Goal: Task Accomplishment & Management: Complete application form

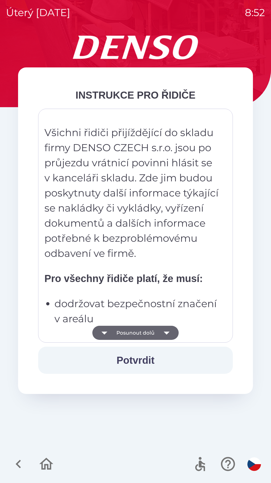
click at [136, 358] on button "Potvrdit" at bounding box center [135, 359] width 195 height 27
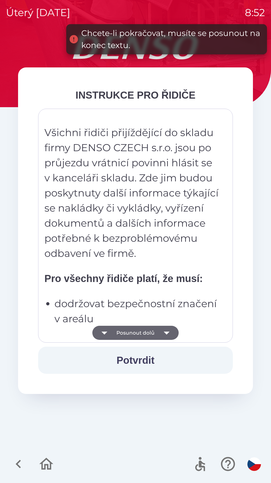
click at [165, 331] on icon "button" at bounding box center [167, 332] width 14 height 14
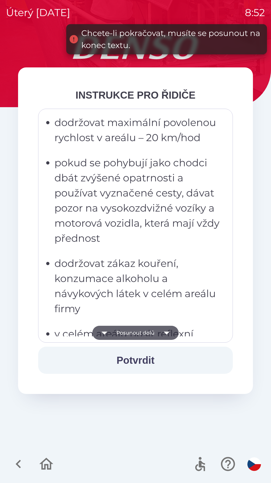
click at [163, 331] on icon "button" at bounding box center [167, 332] width 14 height 14
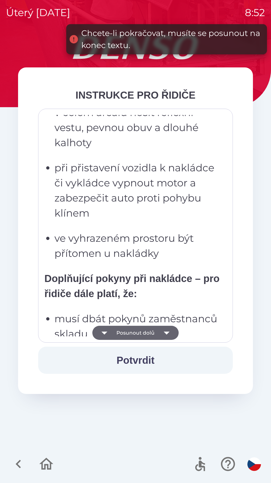
click at [165, 332] on icon "button" at bounding box center [167, 332] width 6 height 3
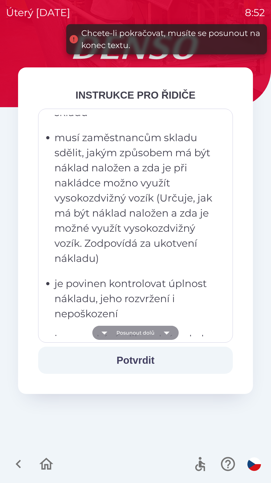
click at [167, 333] on icon "button" at bounding box center [167, 332] width 6 height 3
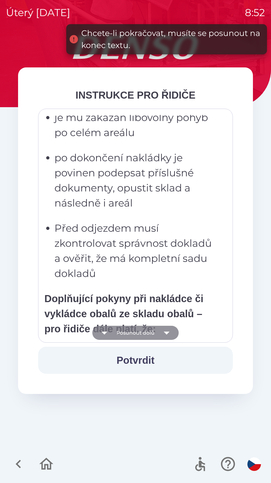
click at [167, 331] on icon "button" at bounding box center [167, 332] width 14 height 14
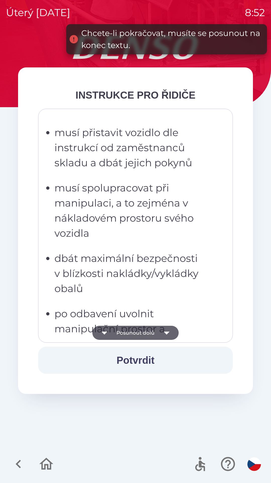
click at [166, 330] on icon "button" at bounding box center [167, 332] width 14 height 14
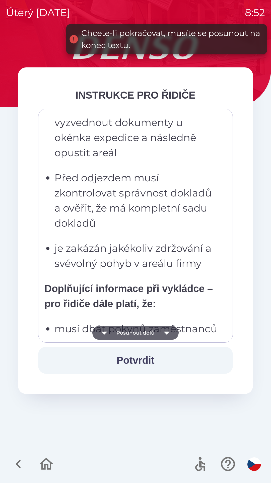
click at [163, 332] on icon "button" at bounding box center [167, 332] width 14 height 14
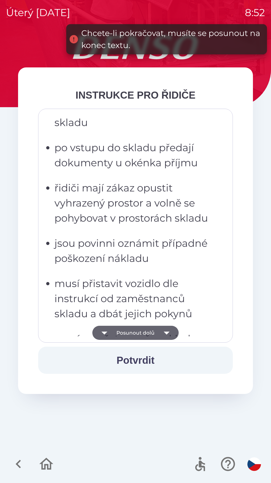
click at [167, 332] on icon "button" at bounding box center [167, 332] width 6 height 3
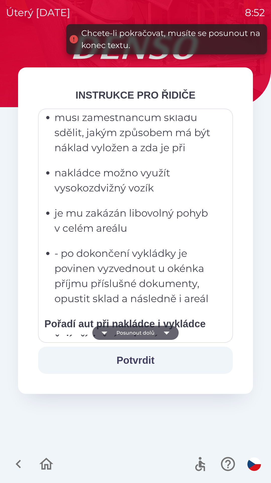
click at [170, 333] on icon "button" at bounding box center [167, 332] width 14 height 14
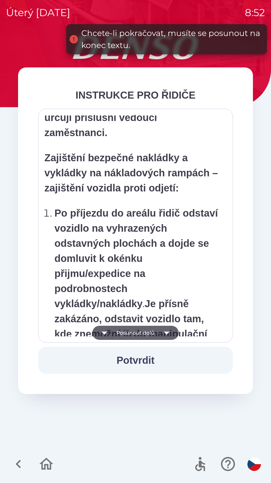
click at [167, 333] on icon "button" at bounding box center [167, 332] width 6 height 3
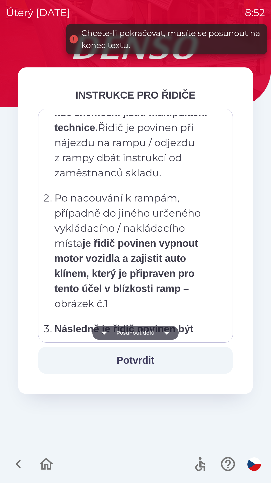
click at [167, 333] on icon "button" at bounding box center [167, 332] width 14 height 14
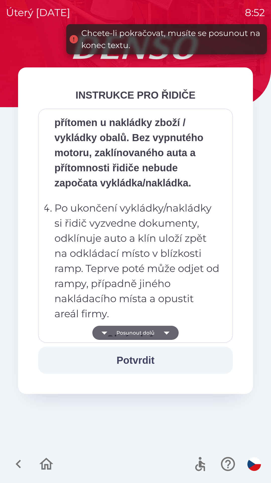
click at [166, 331] on icon "button" at bounding box center [167, 332] width 14 height 14
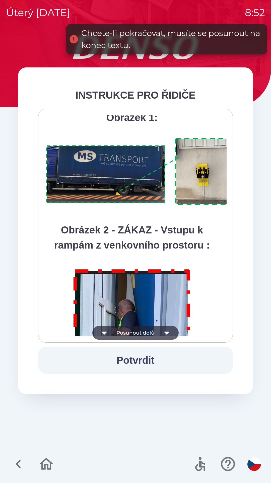
click at [166, 334] on icon "button" at bounding box center [167, 332] width 14 height 14
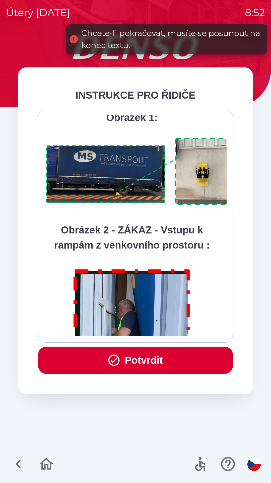
scroll to position [2824, 0]
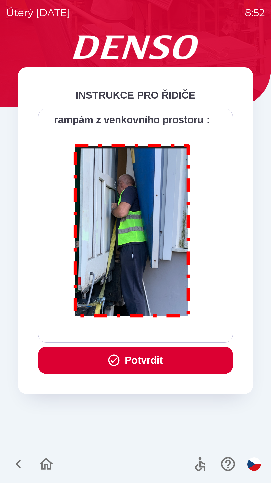
click at [155, 358] on button "Potvrdit" at bounding box center [135, 359] width 195 height 27
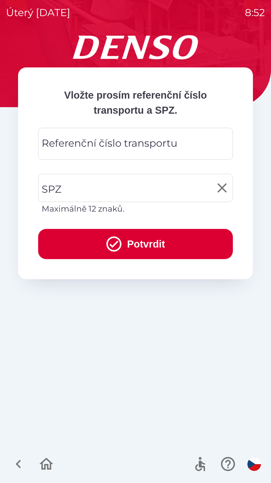
click at [84, 187] on input "SPZ" at bounding box center [131, 188] width 183 height 24
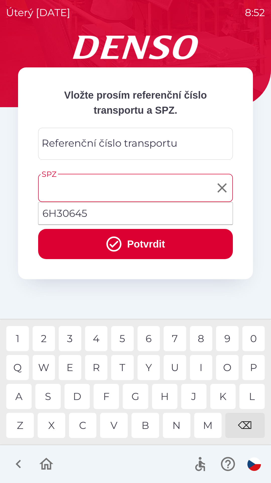
click at [84, 215] on li "6H30645" at bounding box center [135, 213] width 195 height 18
type input "*******"
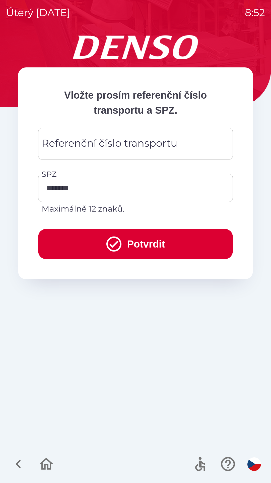
click at [132, 246] on button "Potvrdit" at bounding box center [135, 244] width 195 height 30
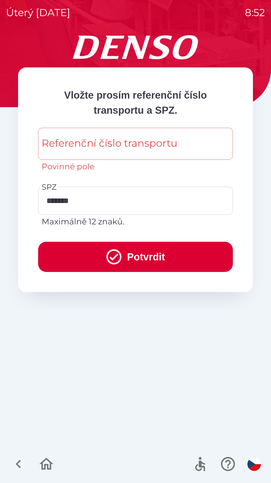
click at [182, 145] on input "Referenční číslo transportu" at bounding box center [135, 144] width 183 height 20
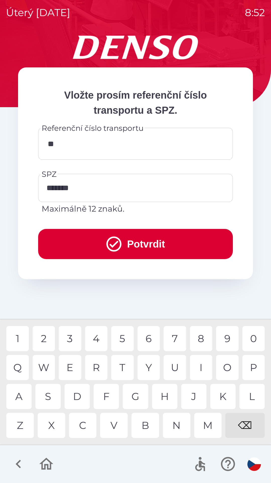
click at [109, 396] on div "F" at bounding box center [106, 395] width 25 height 25
click at [177, 367] on div "U" at bounding box center [175, 367] width 23 height 25
click at [176, 343] on div "7" at bounding box center [175, 338] width 23 height 25
click at [150, 342] on div "6" at bounding box center [149, 338] width 23 height 25
click at [200, 342] on div "8" at bounding box center [201, 338] width 23 height 25
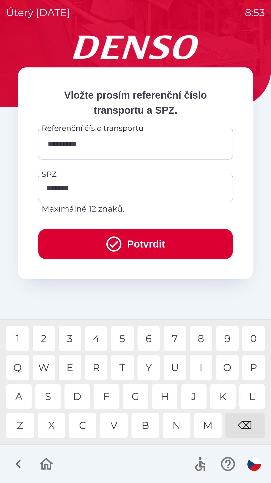
click at [152, 341] on div "6" at bounding box center [149, 338] width 23 height 25
type input "**********"
click at [145, 243] on button "Potvrdit" at bounding box center [135, 244] width 195 height 30
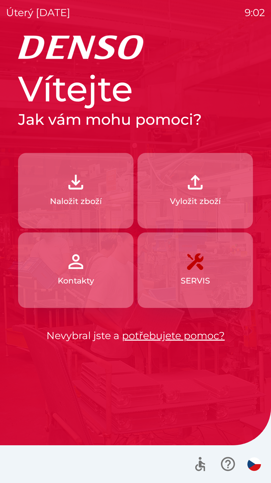
click at [81, 197] on p "Naložit zboží" at bounding box center [76, 201] width 52 height 12
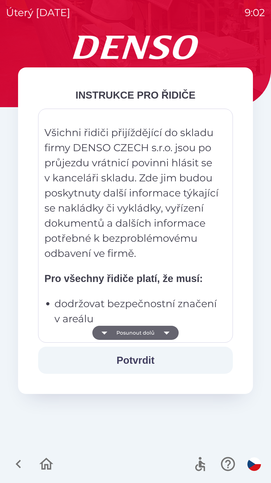
click at [149, 326] on button "Posunout dolů" at bounding box center [135, 332] width 86 height 14
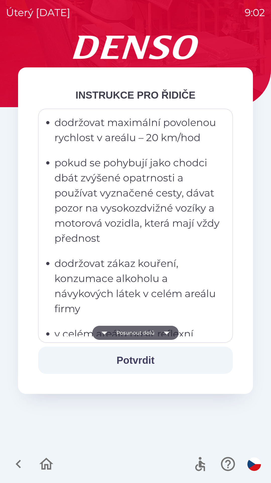
click at [152, 327] on button "Posunout dolů" at bounding box center [135, 332] width 86 height 14
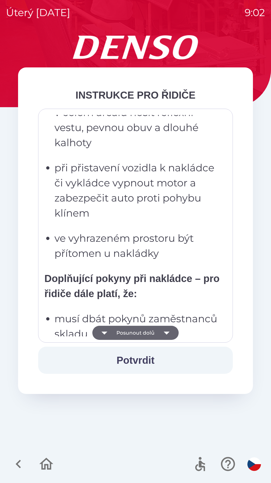
click at [152, 330] on button "Posunout dolů" at bounding box center [135, 332] width 86 height 14
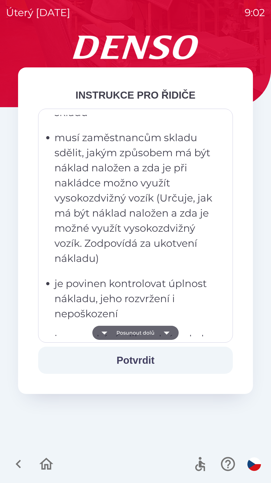
click at [150, 330] on button "Posunout dolů" at bounding box center [135, 332] width 86 height 14
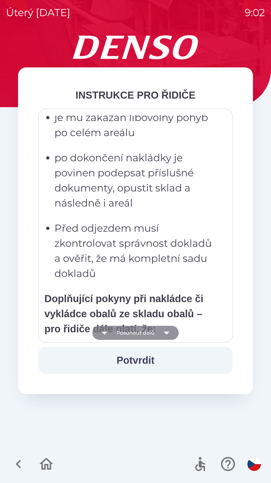
click at [150, 332] on button "Posunout dolů" at bounding box center [135, 332] width 86 height 14
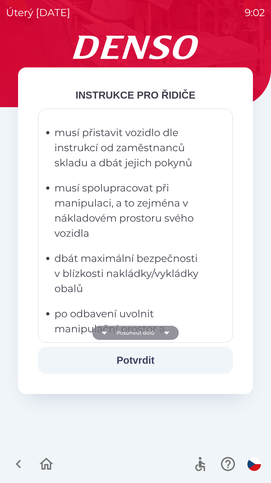
click at [152, 335] on button "Posunout dolů" at bounding box center [135, 332] width 86 height 14
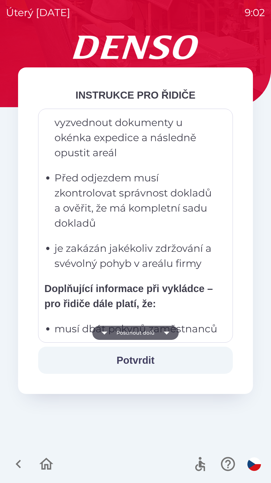
click at [155, 334] on button "Posunout dolů" at bounding box center [135, 332] width 86 height 14
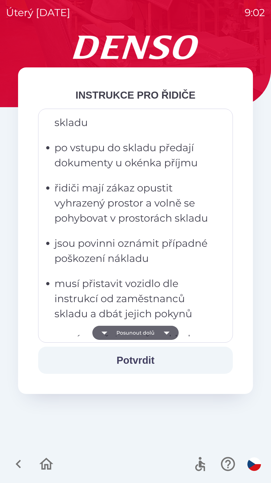
click at [155, 333] on button "Posunout dolů" at bounding box center [135, 332] width 86 height 14
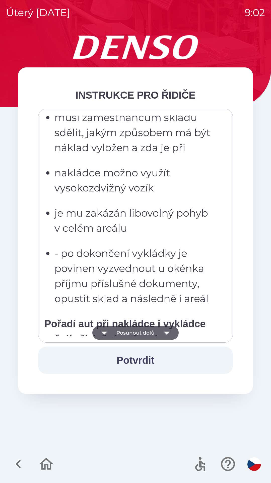
click at [153, 332] on button "Posunout dolů" at bounding box center [135, 332] width 86 height 14
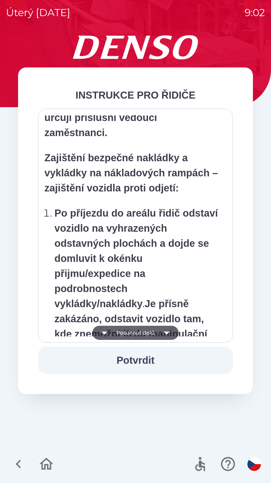
click at [154, 332] on button "Posunout dolů" at bounding box center [135, 332] width 86 height 14
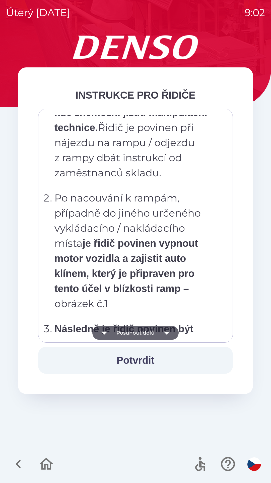
click at [152, 331] on button "Posunout dolů" at bounding box center [135, 332] width 86 height 14
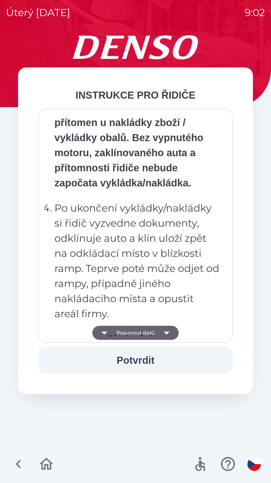
click at [151, 338] on button "Posunout dolů" at bounding box center [135, 332] width 86 height 14
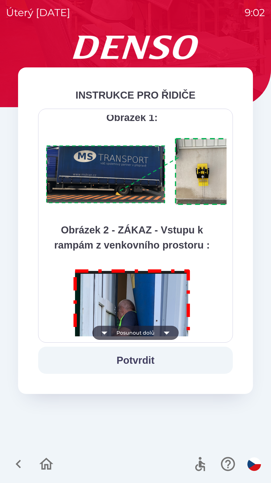
click at [157, 335] on button "Posunout dolů" at bounding box center [135, 332] width 86 height 14
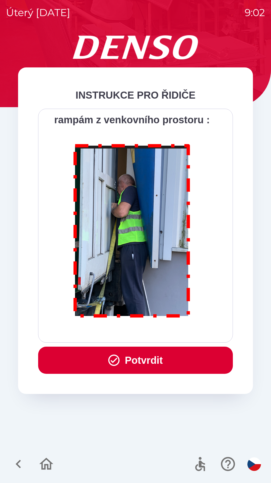
click at [146, 355] on button "Potvrdit" at bounding box center [135, 359] width 195 height 27
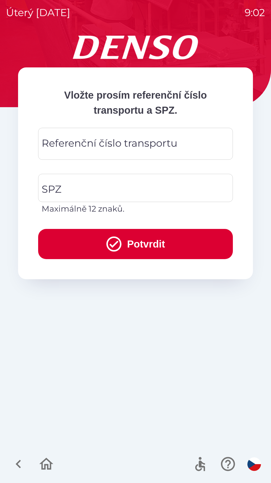
click at [94, 143] on div "Referenční číslo transportu Referenční číslo transportu" at bounding box center [135, 144] width 195 height 32
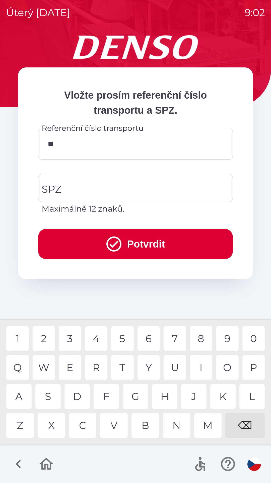
click at [20, 363] on div "Q" at bounding box center [17, 367] width 23 height 25
click at [151, 426] on div "B" at bounding box center [146, 424] width 28 height 25
click at [70, 335] on div "3" at bounding box center [70, 338] width 23 height 25
click at [256, 335] on div "0" at bounding box center [254, 338] width 23 height 25
type input "*********"
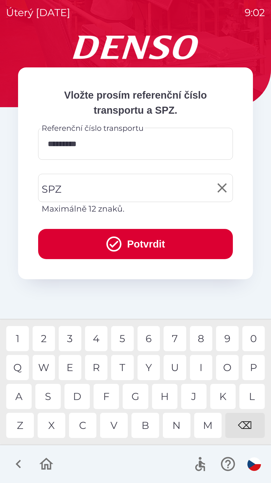
click at [109, 187] on input "SPZ" at bounding box center [131, 188] width 183 height 24
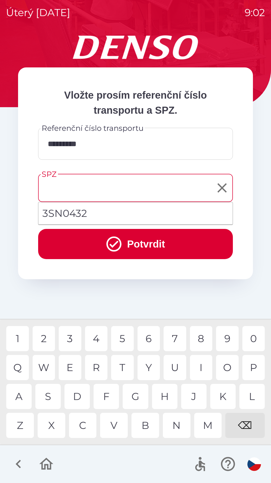
click at [74, 214] on li "3SN0432" at bounding box center [135, 213] width 195 height 18
type input "*******"
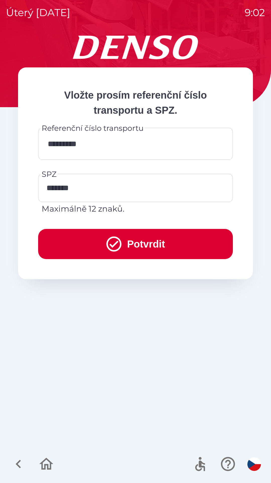
click at [126, 241] on button "Potvrdit" at bounding box center [135, 244] width 195 height 30
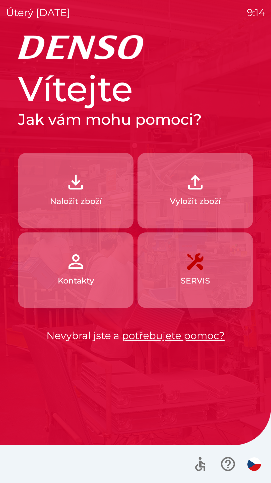
click at [86, 185] on img "button" at bounding box center [76, 182] width 22 height 22
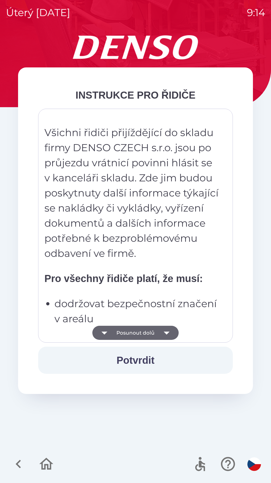
click at [157, 332] on button "Posunout dolů" at bounding box center [135, 332] width 86 height 14
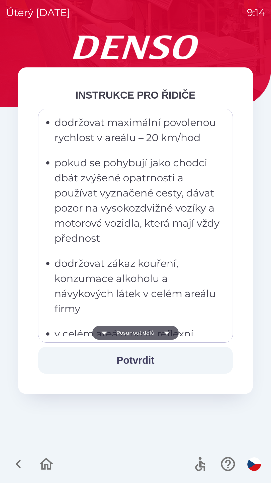
click at [163, 334] on icon "button" at bounding box center [167, 332] width 14 height 14
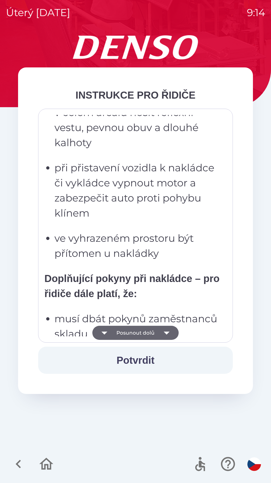
click at [167, 333] on icon "button" at bounding box center [167, 332] width 6 height 3
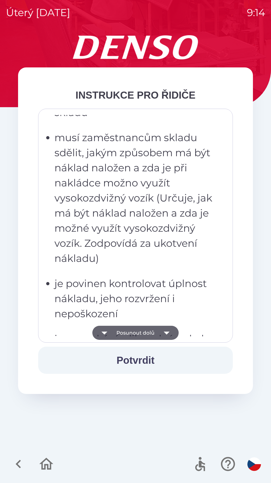
click at [172, 330] on icon "button" at bounding box center [167, 332] width 14 height 14
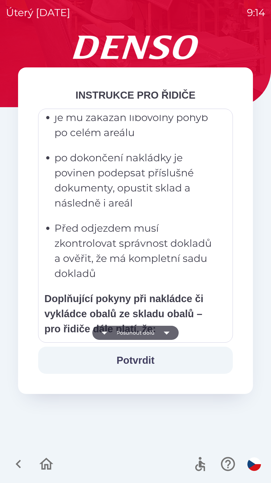
click at [175, 336] on button "Posunout dolů" at bounding box center [135, 332] width 86 height 14
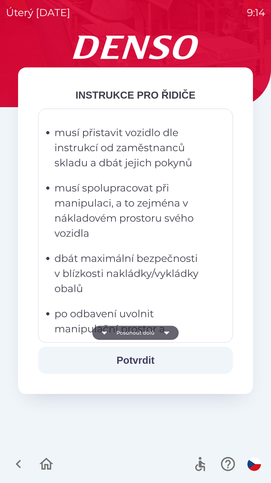
click at [170, 331] on icon "button" at bounding box center [167, 332] width 14 height 14
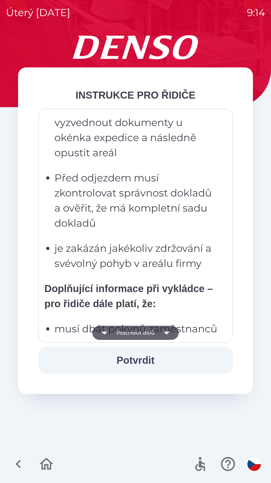
click at [171, 335] on icon "button" at bounding box center [167, 332] width 14 height 14
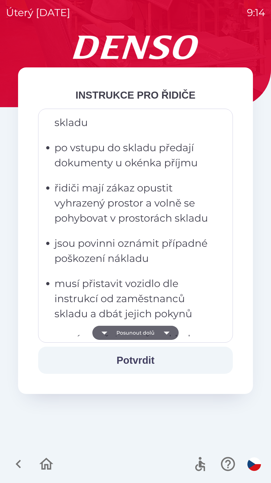
click at [170, 333] on icon "button" at bounding box center [167, 332] width 14 height 14
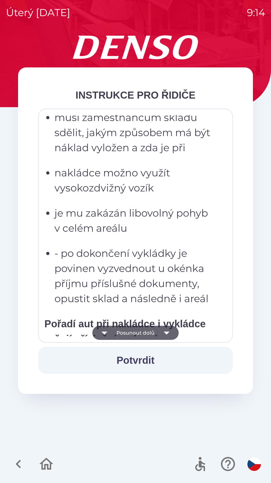
click at [167, 332] on icon "button" at bounding box center [167, 332] width 6 height 3
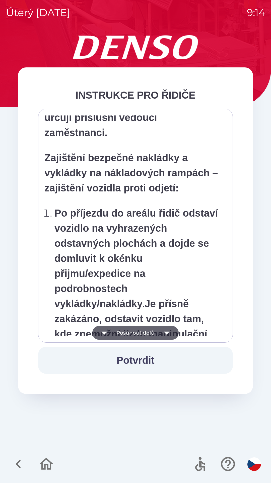
click at [167, 330] on icon "button" at bounding box center [167, 332] width 14 height 14
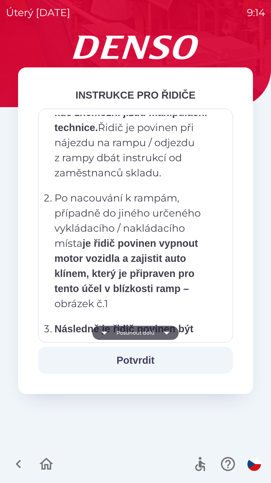
click at [171, 332] on icon "button" at bounding box center [167, 332] width 14 height 14
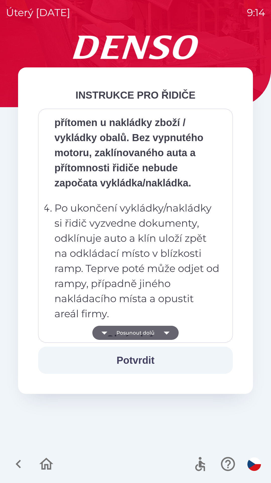
click at [169, 330] on icon "button" at bounding box center [167, 332] width 14 height 14
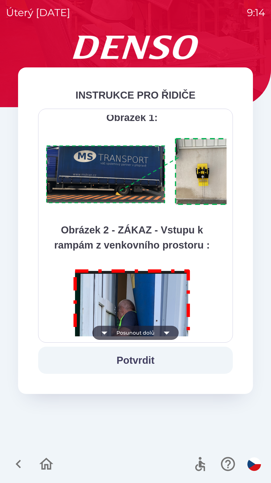
click at [168, 333] on icon "button" at bounding box center [167, 332] width 14 height 14
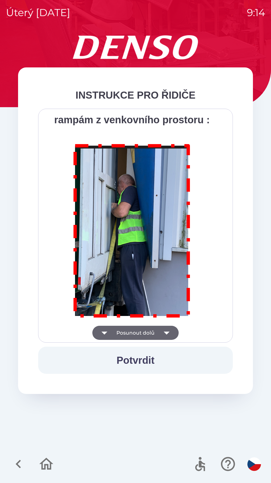
click at [171, 330] on div "Všichni řidiči přijíždějící do skladu firmy DENSO CZECH s.r.o. jsou po průjezdu…" at bounding box center [135, 225] width 182 height 221
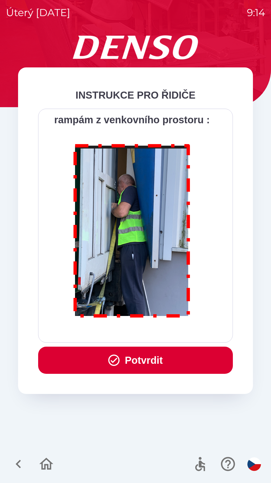
click at [166, 359] on button "Potvrdit" at bounding box center [135, 359] width 195 height 27
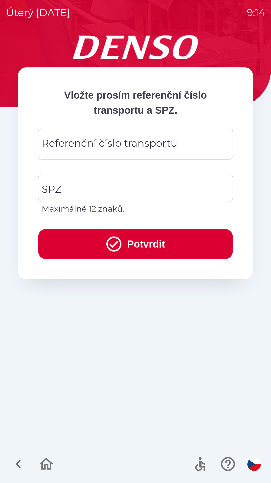
click at [99, 145] on div "Referenční číslo transportu Referenční číslo transportu" at bounding box center [135, 144] width 195 height 32
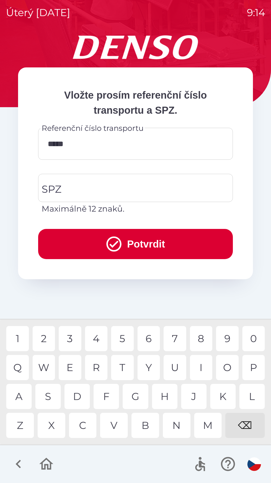
click at [121, 338] on div "5" at bounding box center [122, 338] width 23 height 25
type input "******"
click at [100, 188] on input "SPZ" at bounding box center [131, 188] width 183 height 24
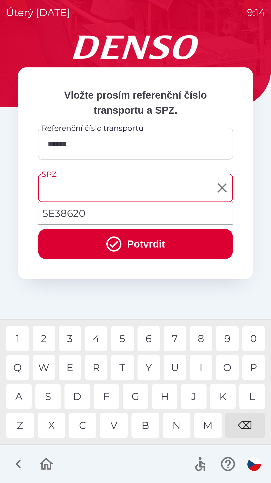
click at [73, 213] on li "5E38620" at bounding box center [135, 213] width 195 height 18
type input "*******"
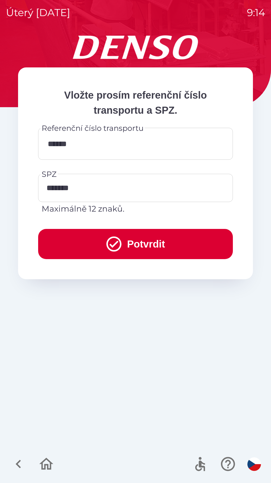
click at [134, 247] on button "Potvrdit" at bounding box center [135, 244] width 195 height 30
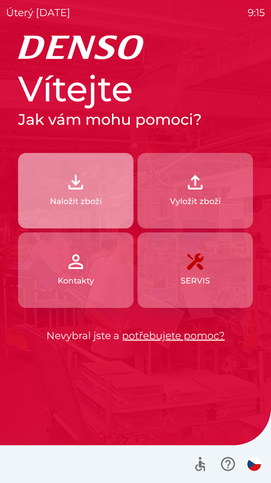
click at [79, 192] on img "button" at bounding box center [76, 182] width 22 height 22
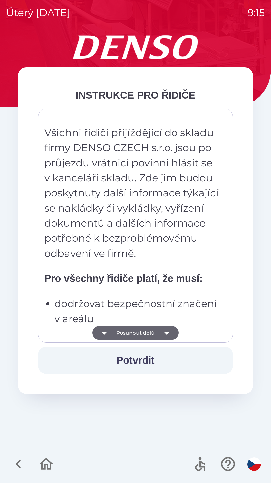
click at [144, 332] on button "Posunout dolů" at bounding box center [135, 332] width 86 height 14
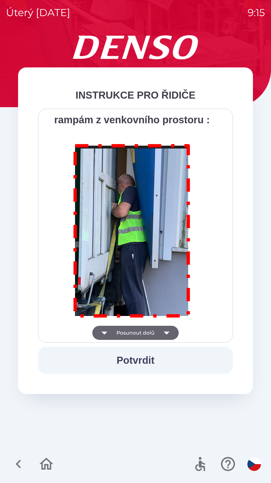
scroll to position [2824, 0]
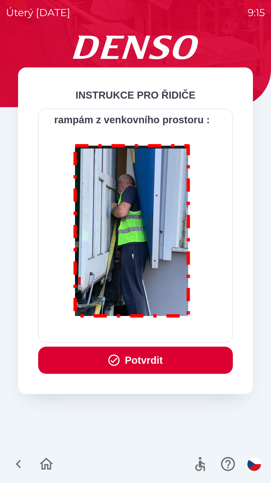
click at [142, 350] on button "Potvrdit" at bounding box center [135, 359] width 195 height 27
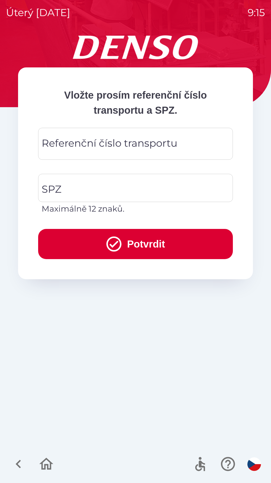
click at [58, 142] on div "Referenční číslo transportu Referenční číslo transportu" at bounding box center [135, 144] width 195 height 32
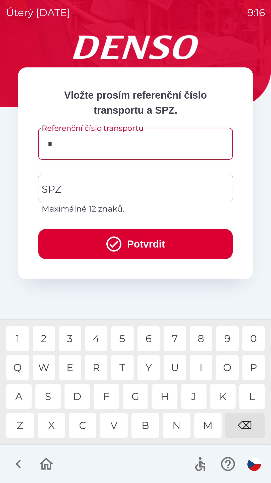
click at [19, 338] on div "1" at bounding box center [17, 338] width 23 height 25
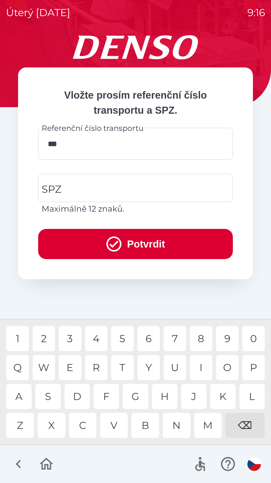
click at [225, 332] on div "9" at bounding box center [227, 338] width 23 height 25
click at [124, 342] on div "5" at bounding box center [122, 338] width 23 height 25
click at [255, 337] on div "0" at bounding box center [254, 338] width 23 height 25
click at [255, 338] on div "0" at bounding box center [254, 338] width 23 height 25
type input "********"
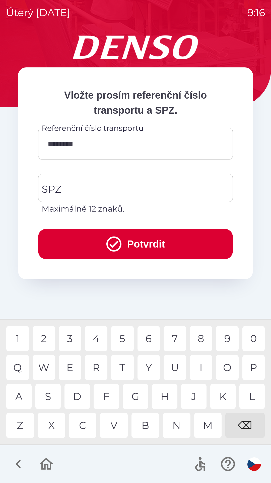
click at [175, 337] on div "7" at bounding box center [175, 338] width 23 height 25
click at [58, 183] on div "SPZ SPZ Maximálně 12 znaků." at bounding box center [135, 194] width 195 height 41
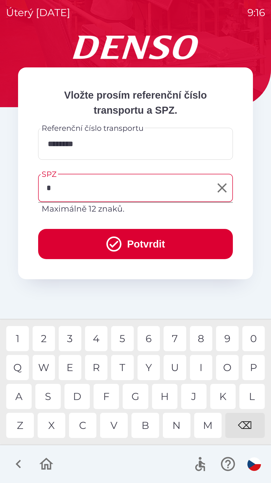
click at [253, 365] on div "P" at bounding box center [254, 367] width 23 height 25
click at [23, 422] on div "Z" at bounding box center [20, 424] width 28 height 25
click at [228, 337] on div "9" at bounding box center [227, 338] width 23 height 25
click at [70, 337] on div "3" at bounding box center [70, 338] width 23 height 25
type input "******"
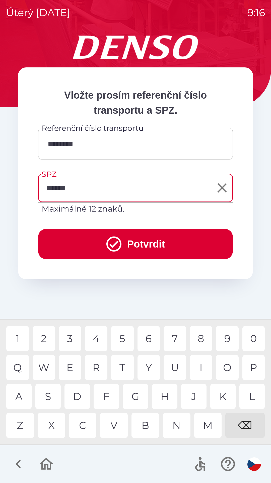
click at [19, 334] on div "1" at bounding box center [17, 338] width 23 height 25
click at [150, 238] on button "Potvrdit" at bounding box center [135, 244] width 195 height 30
